Goal: Task Accomplishment & Management: Complete application form

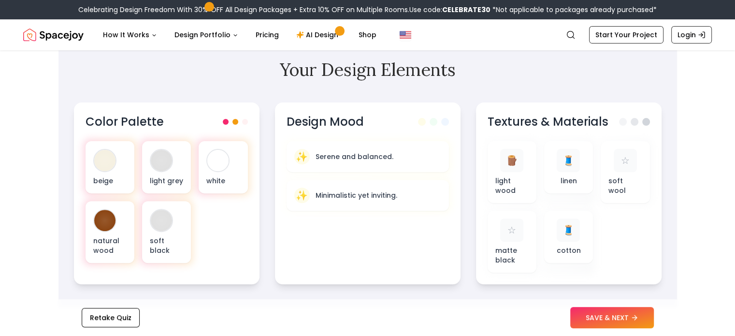
scroll to position [290, 0]
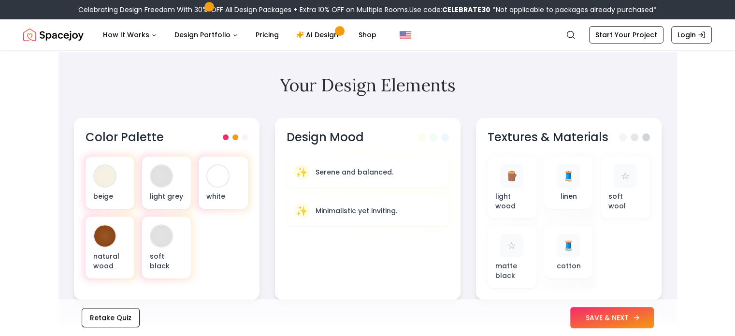
click at [627, 318] on button "SAVE & NEXT" at bounding box center [612, 317] width 84 height 21
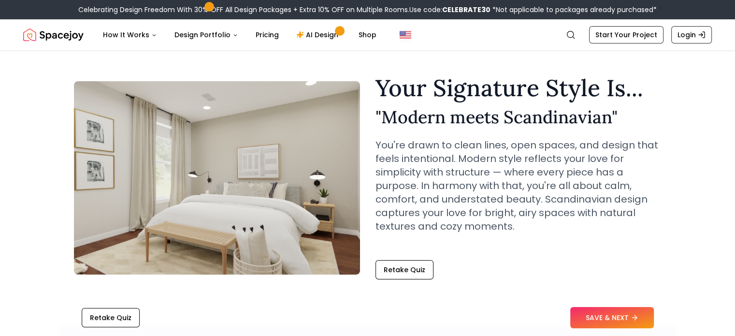
scroll to position [0, 0]
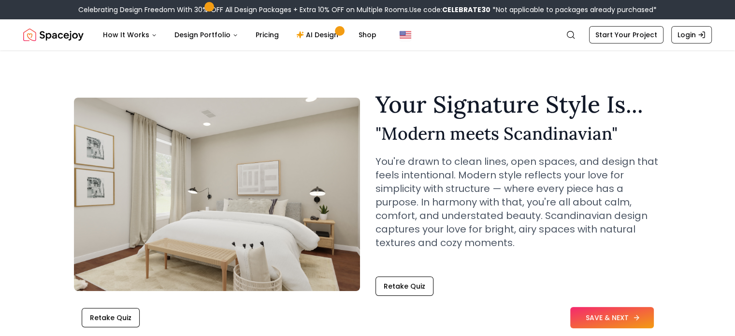
click at [615, 321] on button "SAVE & NEXT" at bounding box center [612, 317] width 84 height 21
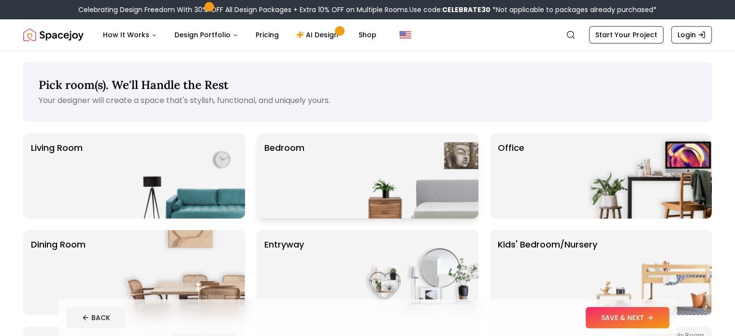
click at [340, 164] on div "Bedroom" at bounding box center [368, 175] width 222 height 85
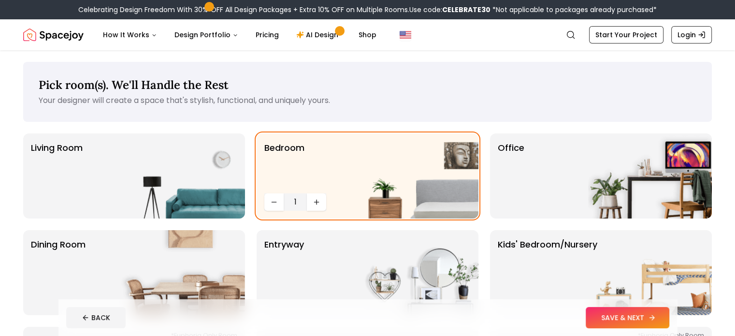
click at [643, 318] on button "SAVE & NEXT" at bounding box center [628, 317] width 84 height 21
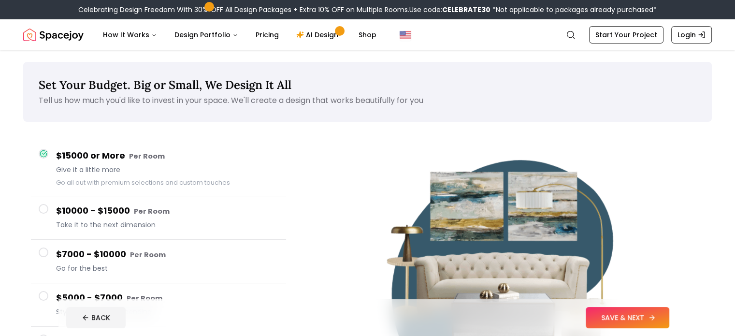
click at [638, 313] on button "SAVE & NEXT" at bounding box center [628, 317] width 84 height 21
